Goal: Transaction & Acquisition: Obtain resource

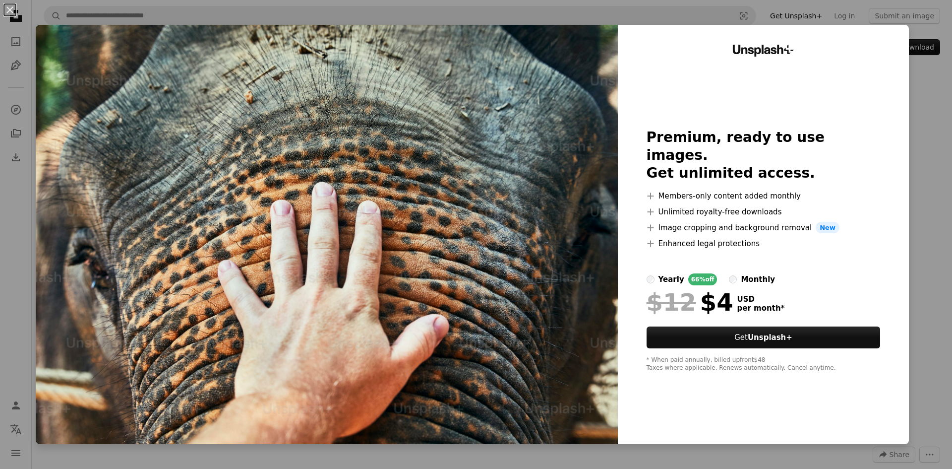
click at [919, 219] on div "An X shape Unsplash+ Premium, ready to use images. Get unlimited access. A plus…" at bounding box center [476, 234] width 952 height 469
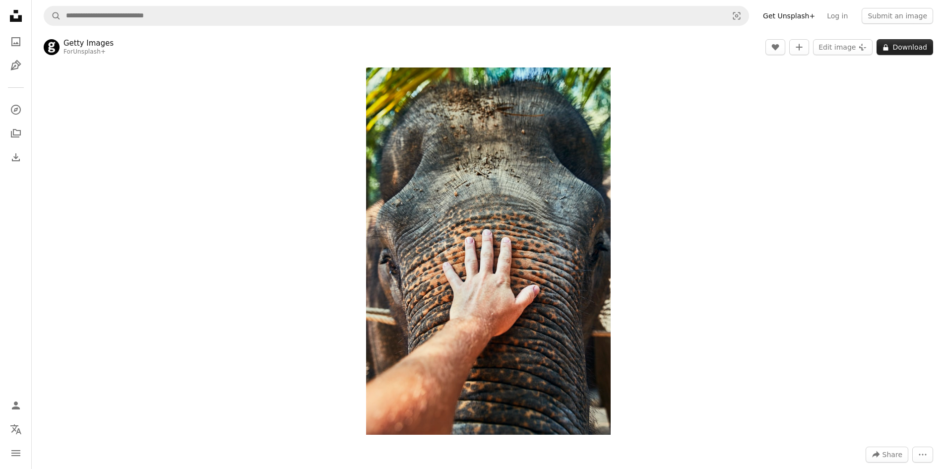
click at [887, 46] on icon at bounding box center [885, 47] width 5 height 6
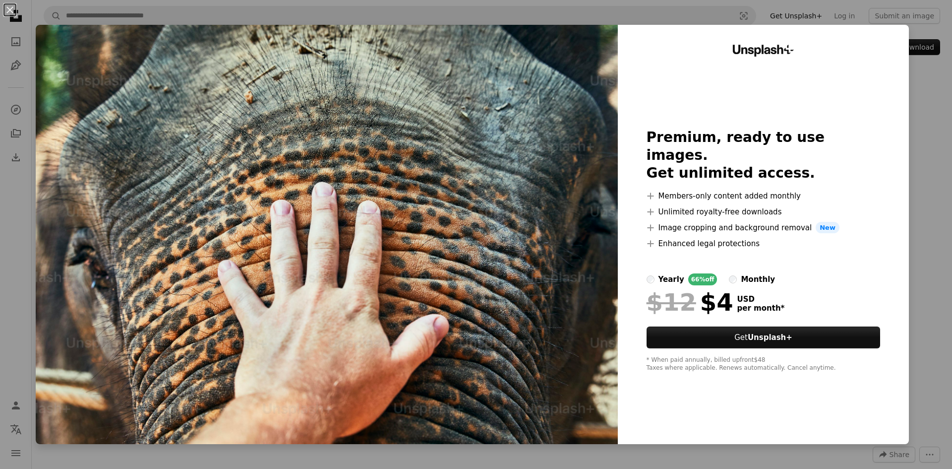
click at [353, 260] on img at bounding box center [327, 234] width 582 height 419
click at [852, 211] on ul "A plus sign Members-only content added monthly A plus sign Unlimited royalty-fr…" at bounding box center [764, 220] width 234 height 60
drag, startPoint x: 925, startPoint y: 206, endPoint x: 927, endPoint y: 197, distance: 9.6
click at [927, 197] on div "An X shape Unsplash+ Premium, ready to use images. Get unlimited access. A plus…" at bounding box center [476, 234] width 952 height 469
